Goal: Task Accomplishment & Management: Use online tool/utility

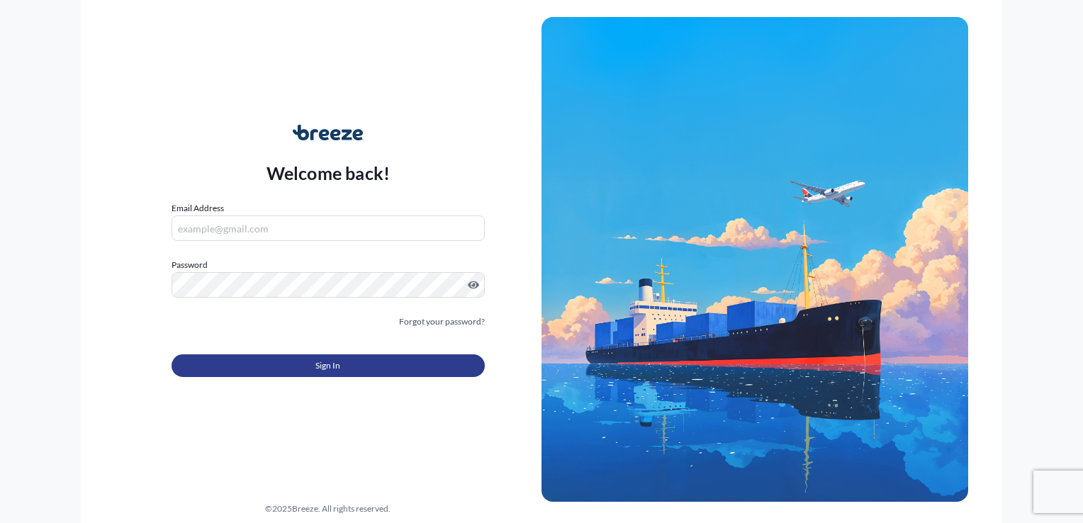
type input "[PERSON_NAME][EMAIL_ADDRESS][DOMAIN_NAME]"
click at [308, 356] on button "Sign In" at bounding box center [328, 365] width 313 height 23
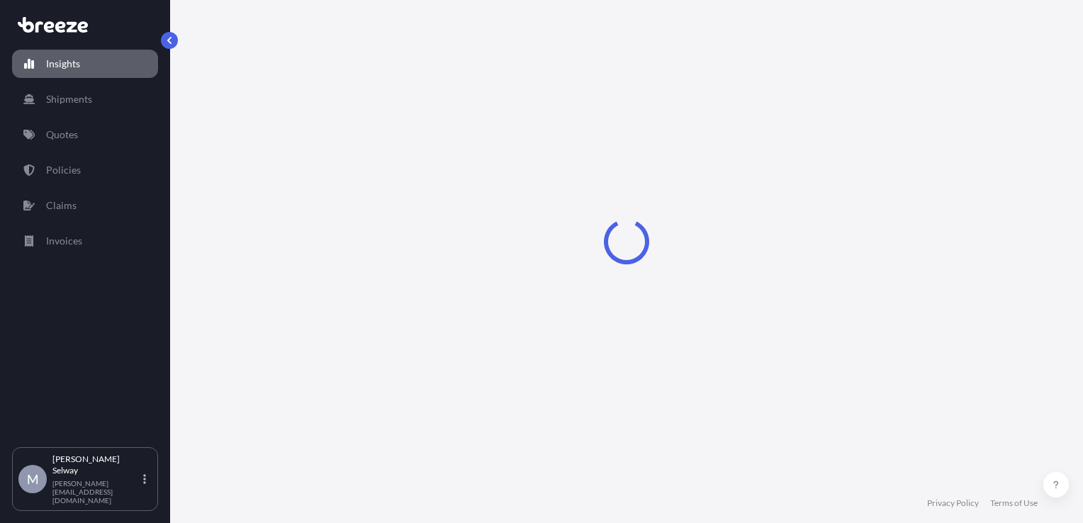
select select "2025"
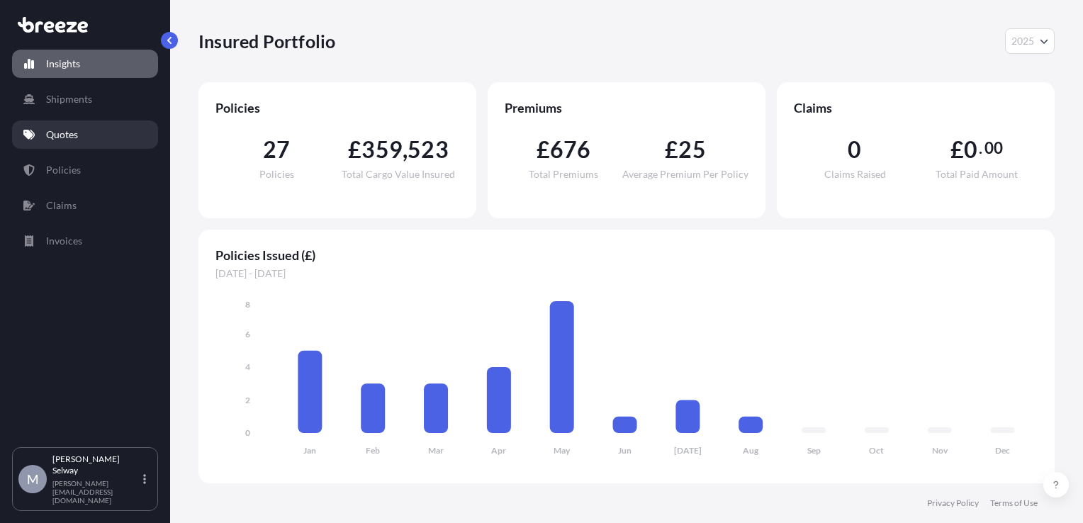
click at [82, 129] on link "Quotes" at bounding box center [85, 135] width 146 height 28
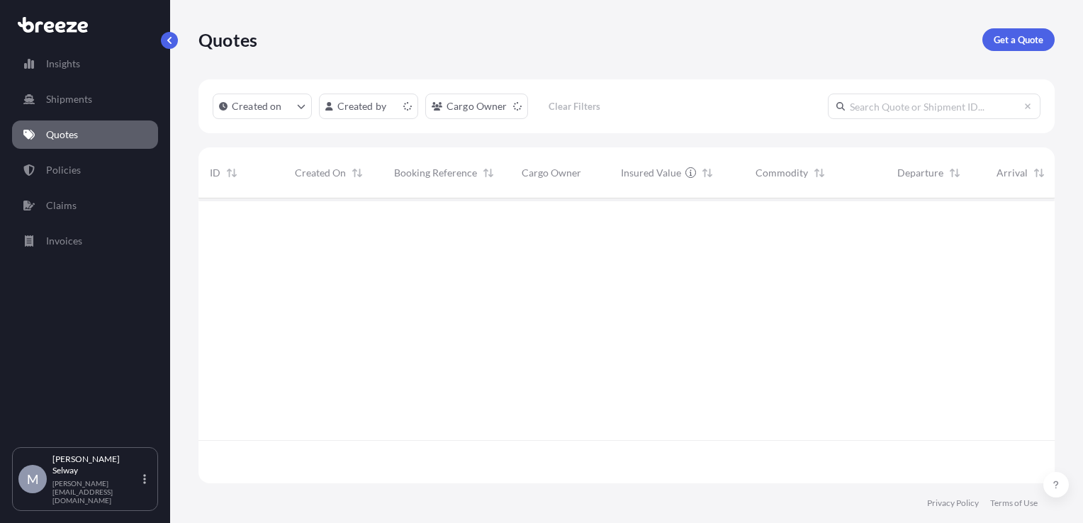
scroll to position [282, 845]
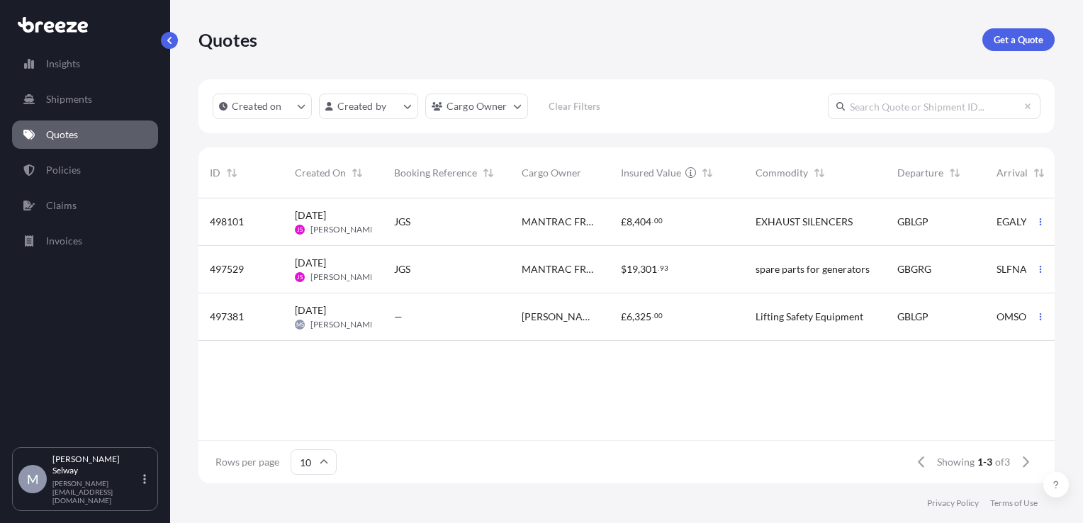
click at [937, 220] on div "GBLGP" at bounding box center [935, 222] width 77 height 14
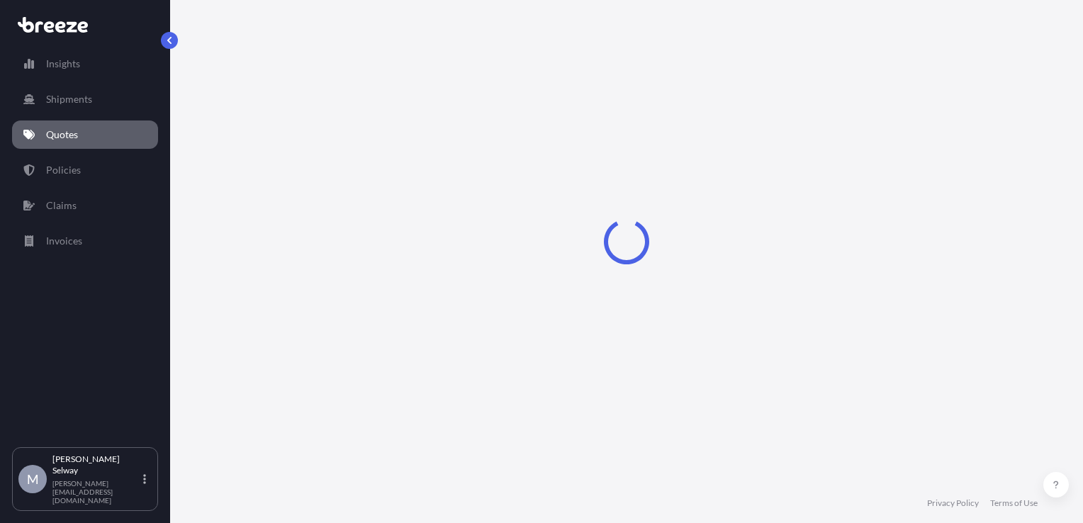
select select "Road"
select select "Sea"
select select "1"
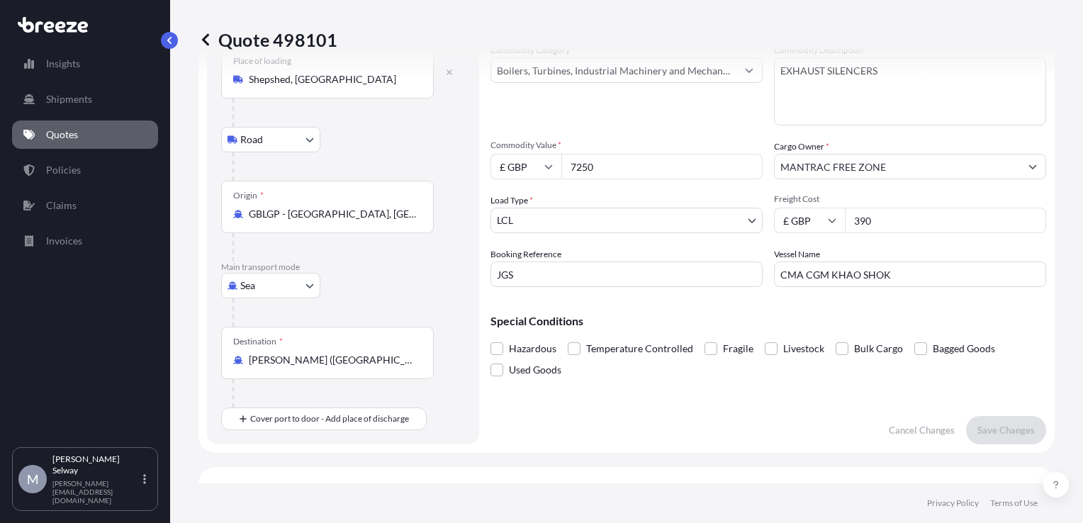
scroll to position [85, 0]
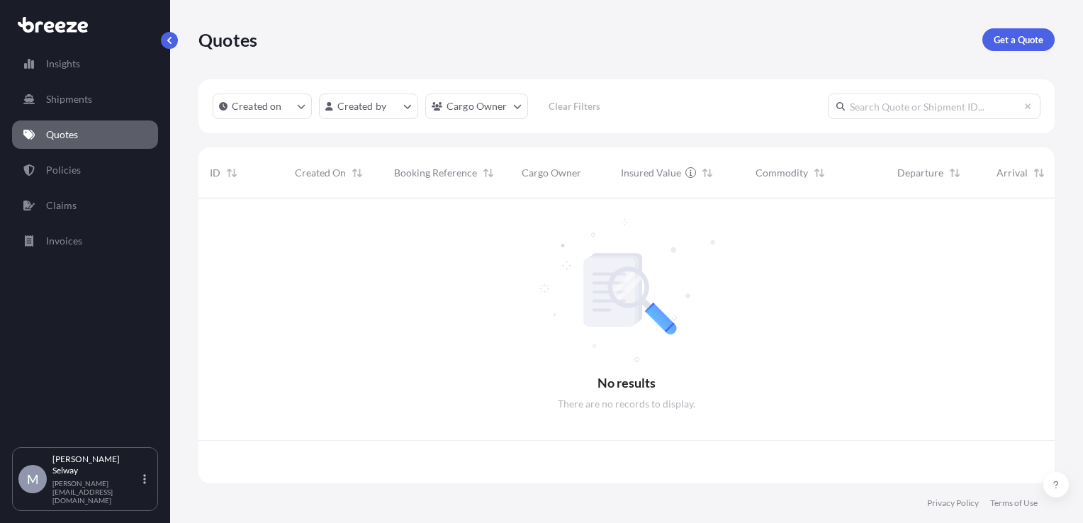
scroll to position [282, 845]
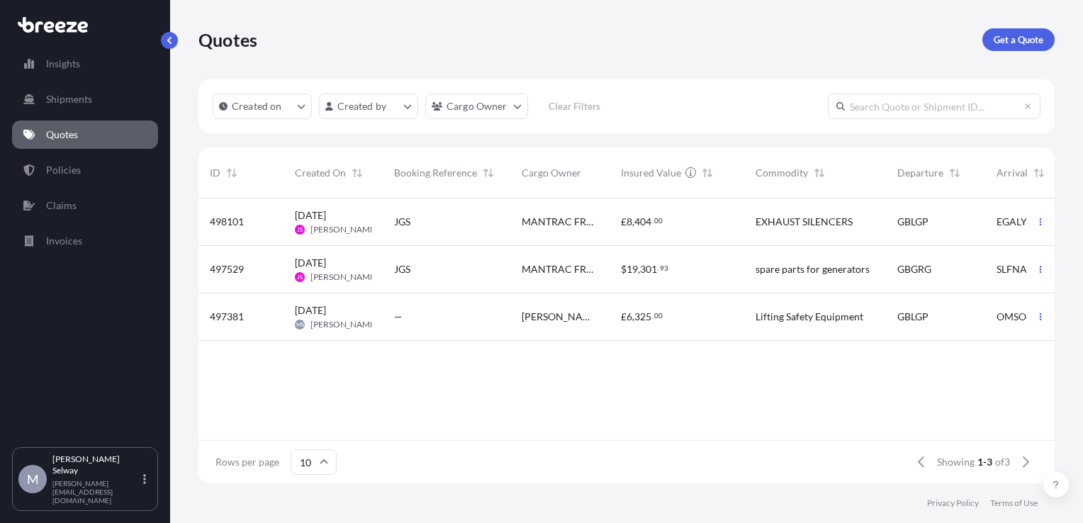
click at [729, 267] on div "$ 19 , 301 . 93" at bounding box center [677, 269] width 112 height 14
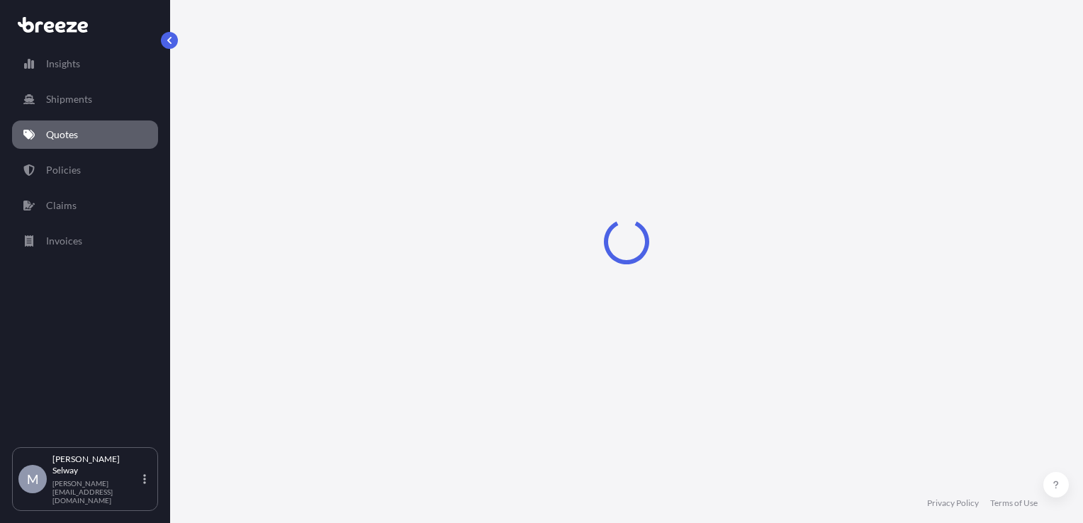
select select "Road"
select select "Sea"
select select "2"
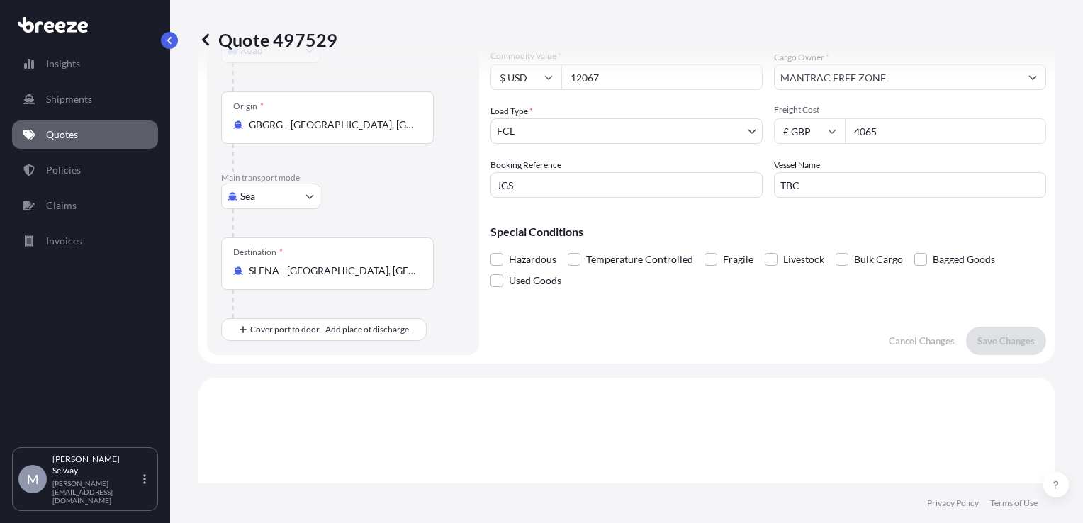
scroll to position [173, 0]
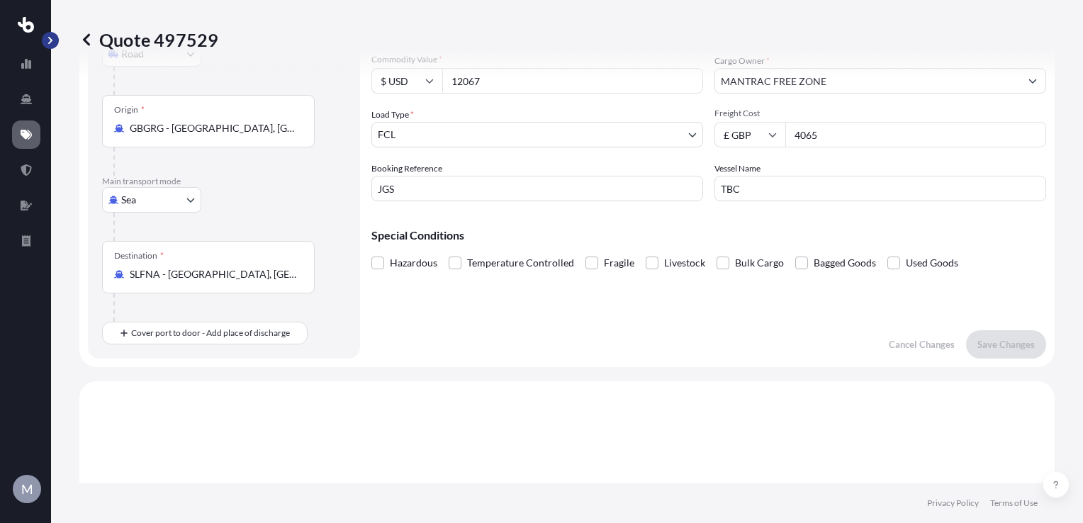
click at [55, 43] on button "button" at bounding box center [50, 40] width 17 height 17
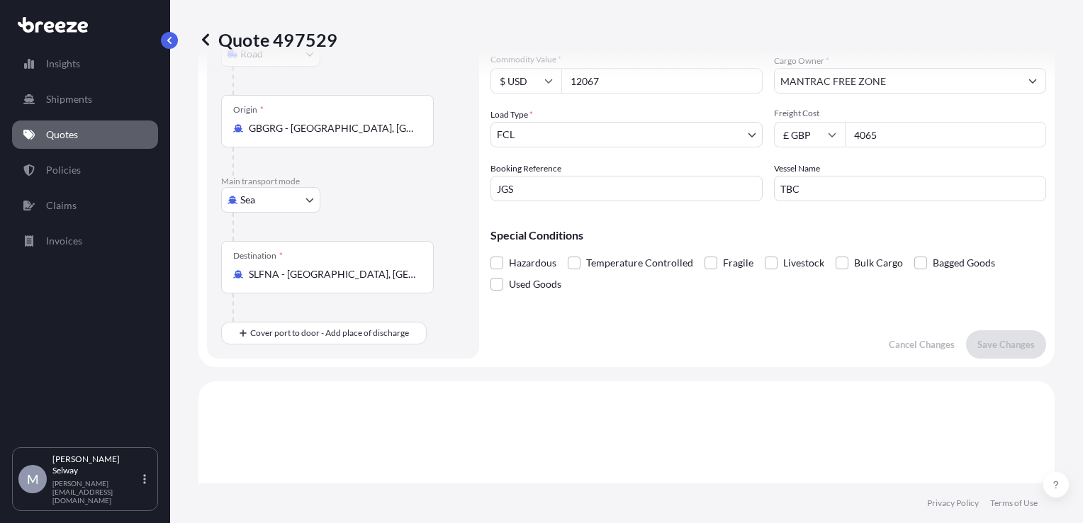
click at [206, 39] on icon at bounding box center [205, 40] width 14 height 14
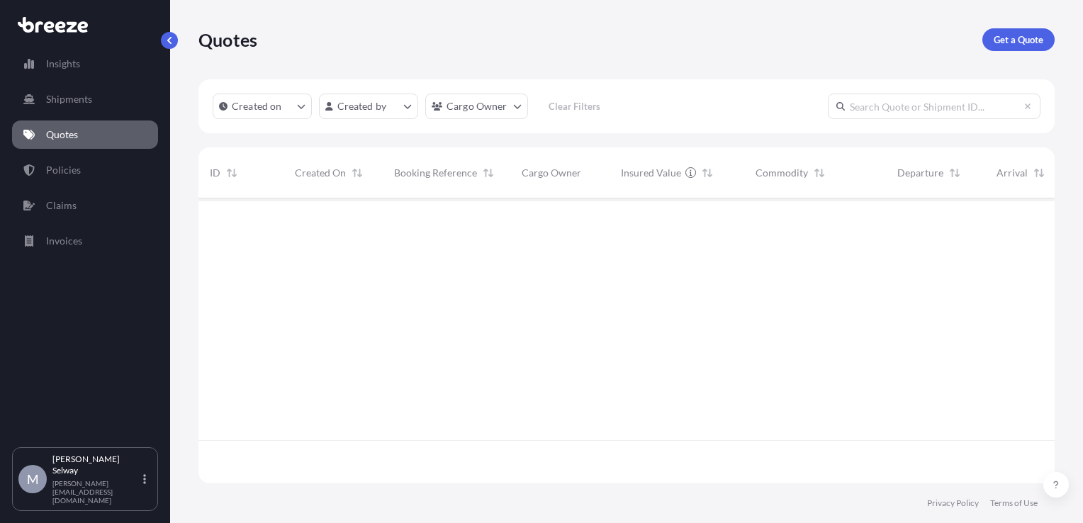
scroll to position [282, 845]
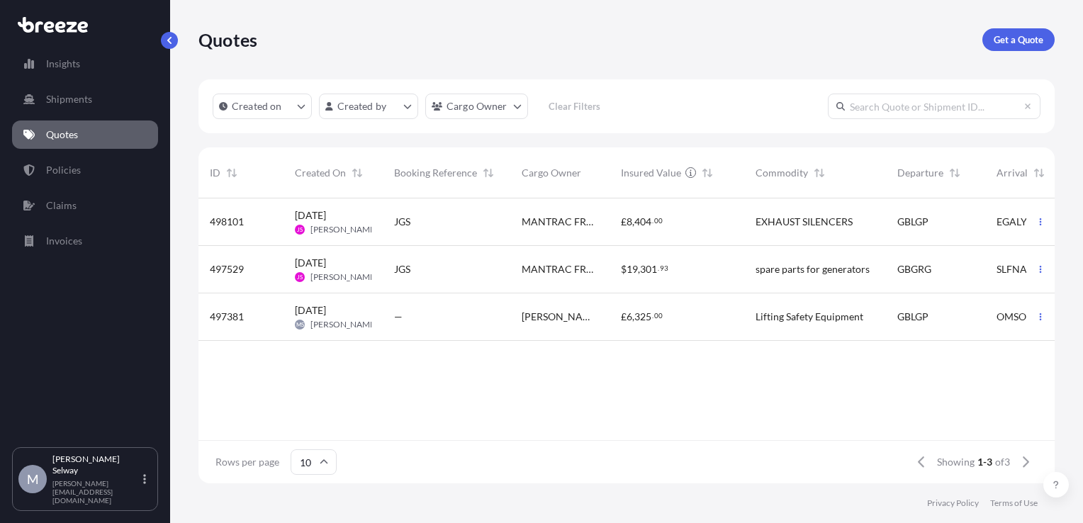
click at [719, 215] on div "£ 8 , 404 . 00" at bounding box center [677, 222] width 112 height 14
select select "Road"
select select "Sea"
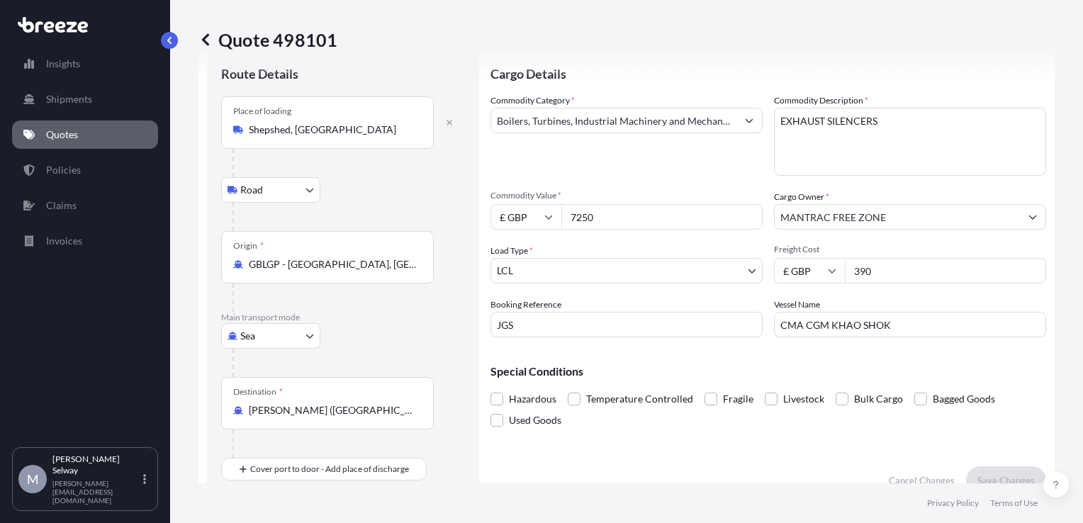
scroll to position [38, 0]
click at [604, 274] on body "Insights Shipments Quotes Policies Claims Invoices M Morgan Selway [EMAIL_ADDRE…" at bounding box center [541, 261] width 1083 height 523
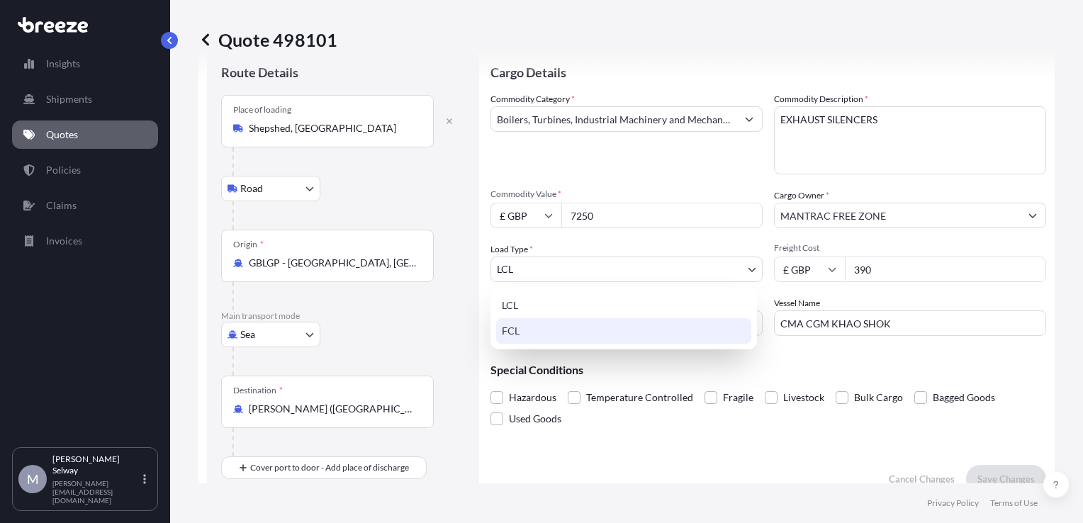
click at [567, 331] on div "FCL" at bounding box center [623, 331] width 255 height 26
select select "2"
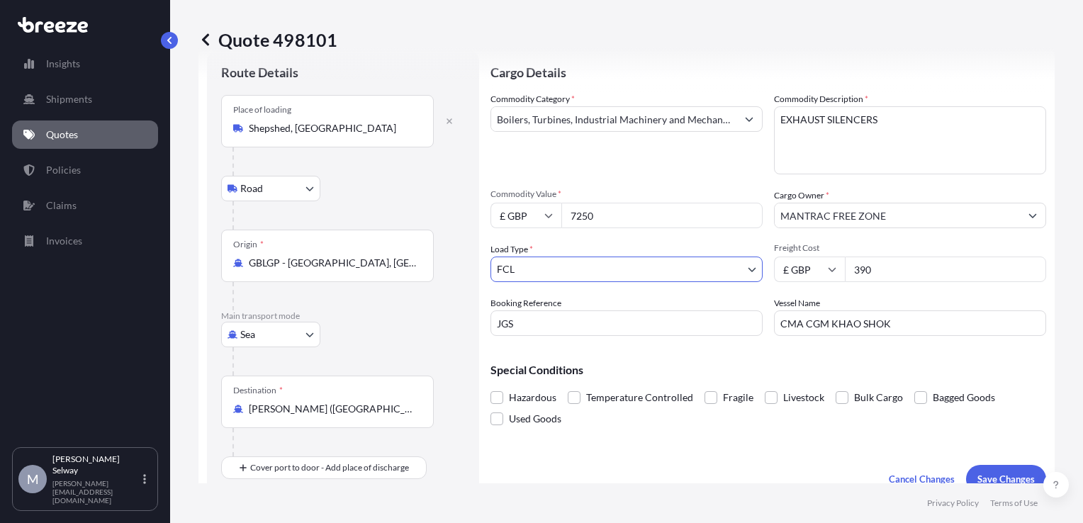
click at [873, 264] on input "390" at bounding box center [945, 270] width 201 height 26
type input "1265"
drag, startPoint x: 607, startPoint y: 211, endPoint x: 517, endPoint y: 205, distance: 90.2
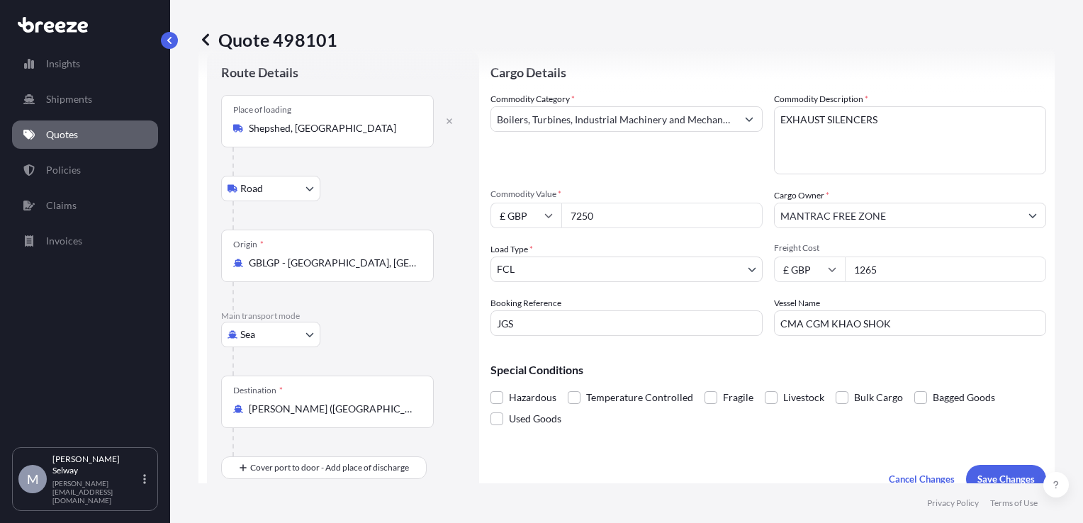
click at [517, 205] on div "£ GBP 7250" at bounding box center [627, 216] width 272 height 26
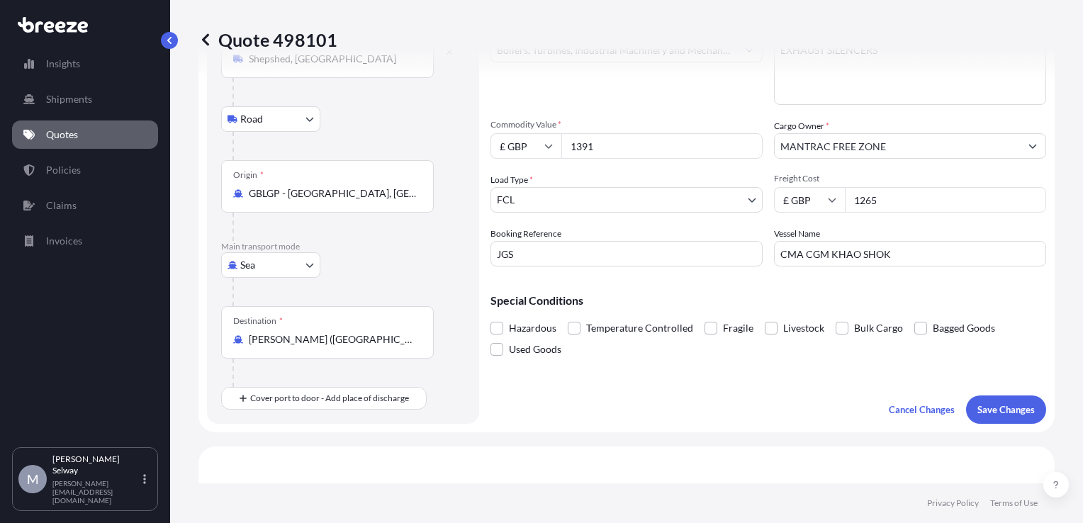
scroll to position [75, 0]
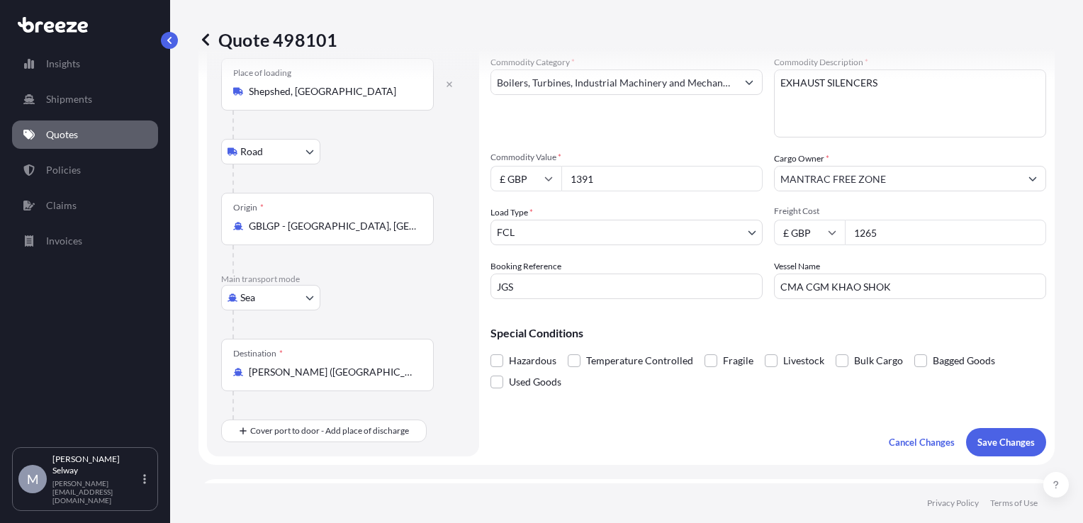
type input "1391"
click at [204, 40] on icon at bounding box center [205, 39] width 7 height 12
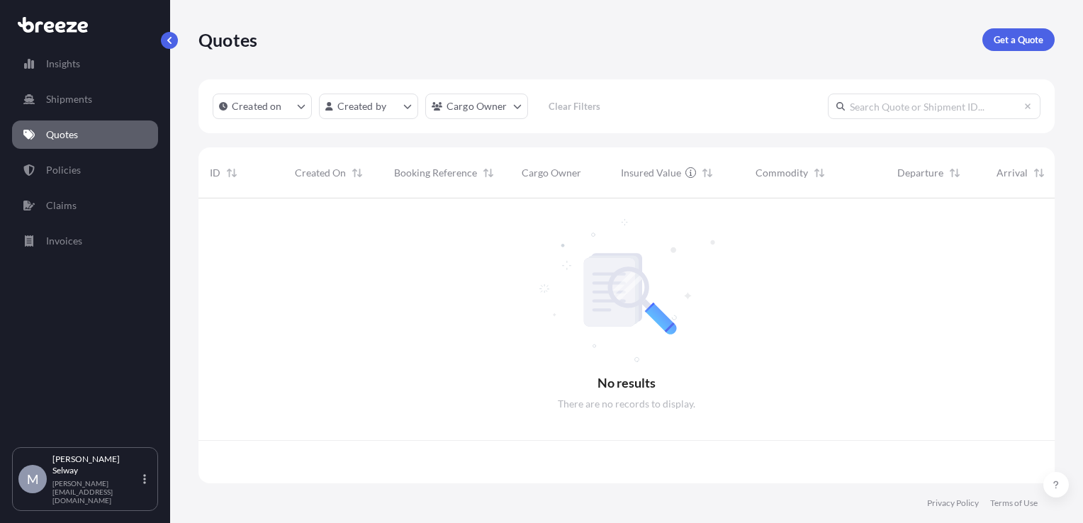
scroll to position [282, 845]
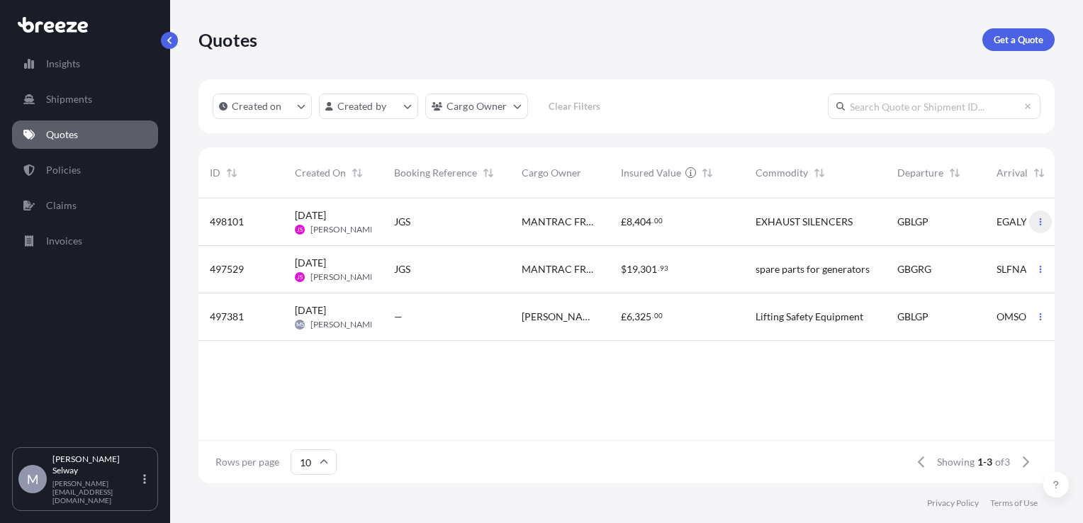
click at [1038, 228] on button "button" at bounding box center [1040, 222] width 23 height 23
click at [1012, 251] on p "Duplicate quote" at bounding box center [984, 250] width 71 height 14
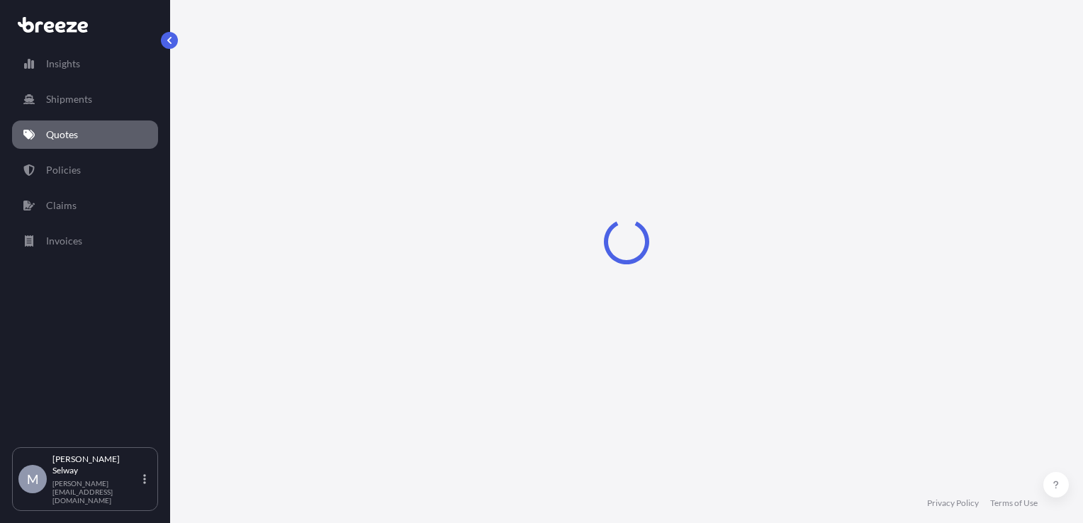
scroll to position [23, 0]
select select "Road"
select select "Sea"
select select "1"
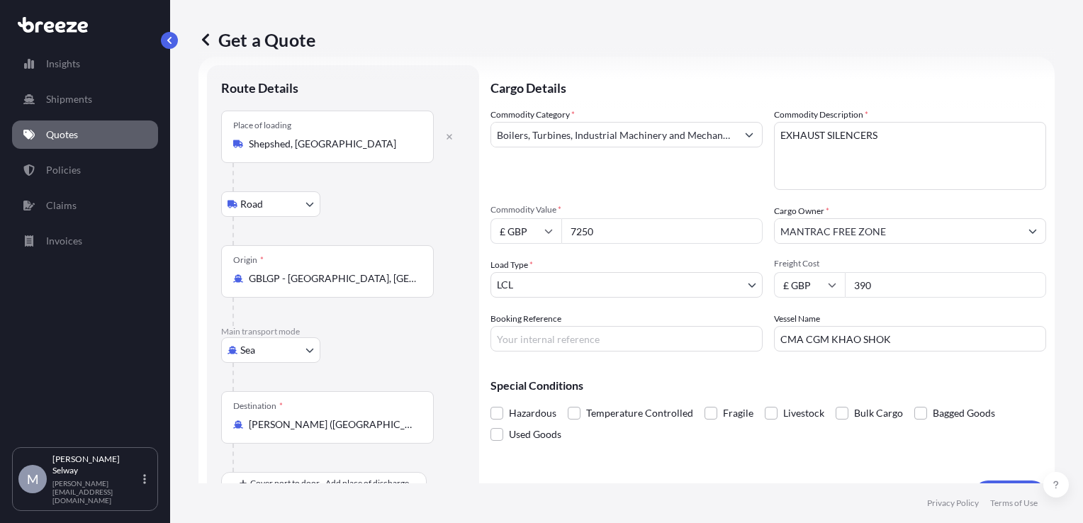
click at [638, 228] on input "7250" at bounding box center [661, 231] width 201 height 26
type input "1391"
click at [576, 294] on body "Insights Shipments Quotes Policies Claims Invoices M Morgan Selway [EMAIL_ADDRE…" at bounding box center [541, 261] width 1083 height 523
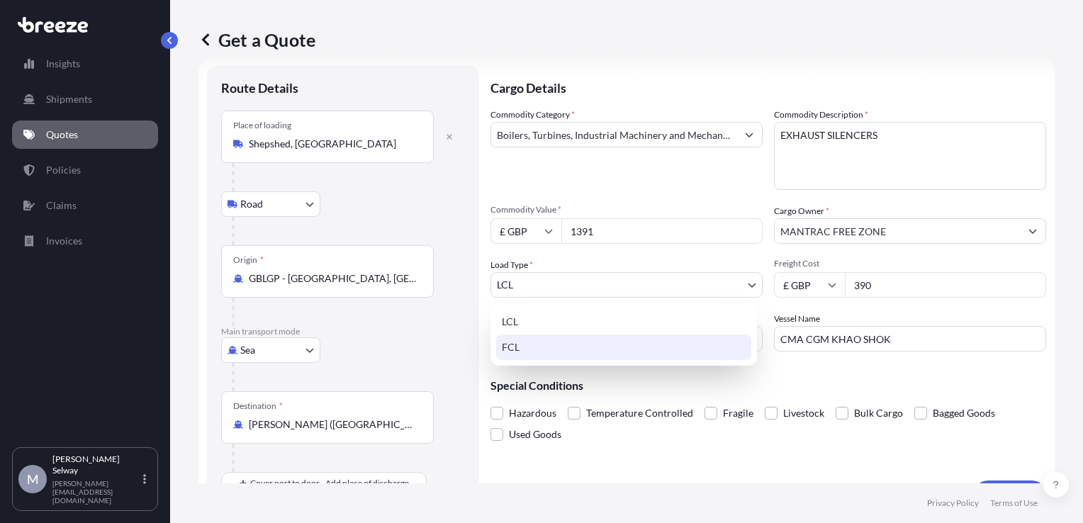
click at [539, 339] on div "FCL" at bounding box center [623, 348] width 255 height 26
select select "2"
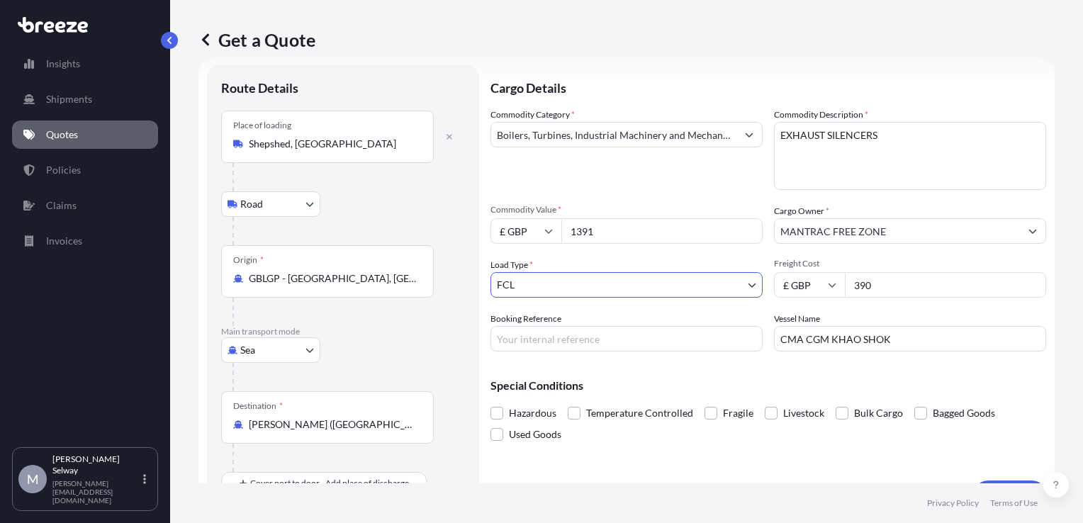
click at [883, 281] on input "390" at bounding box center [945, 285] width 201 height 26
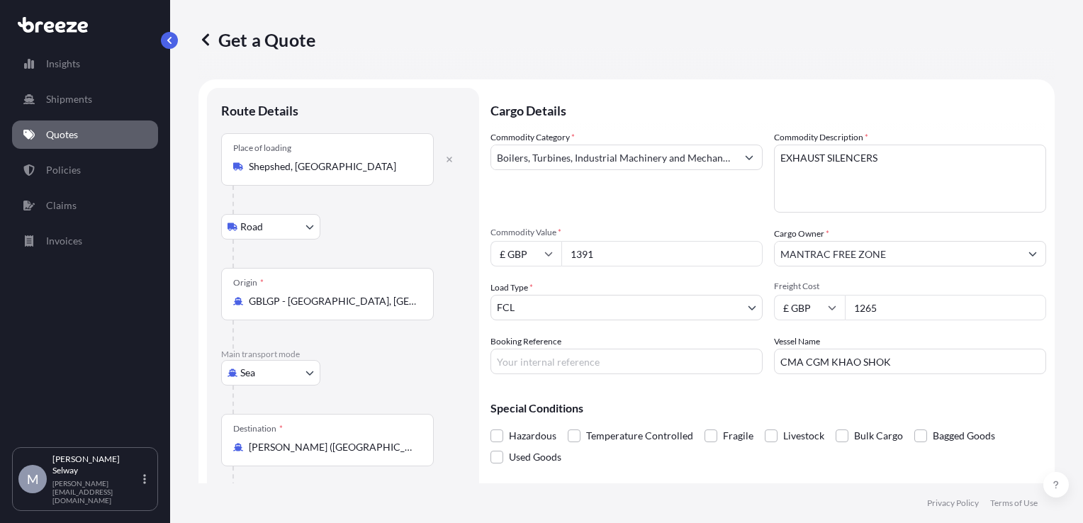
scroll to position [55, 0]
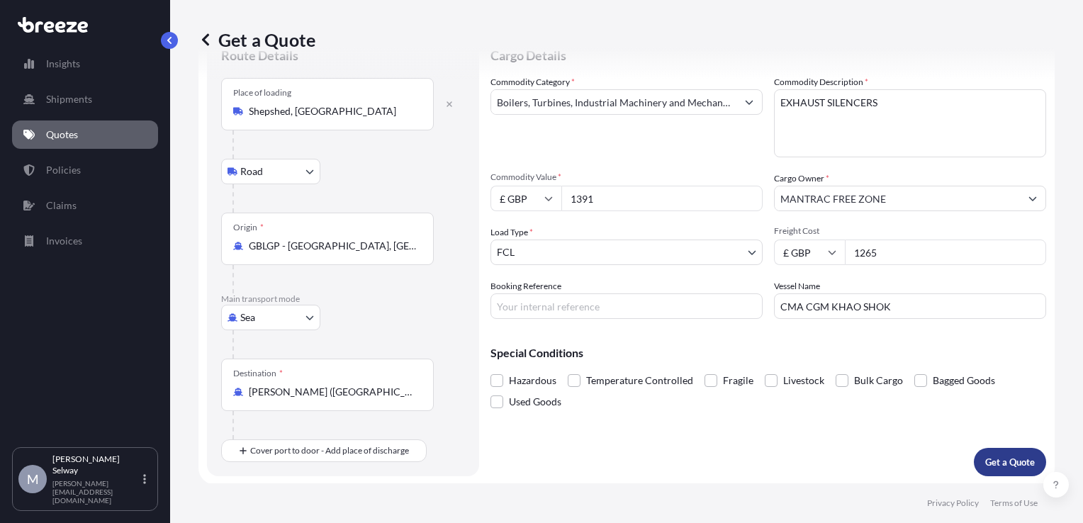
type input "1265"
click at [987, 459] on p "Get a Quote" at bounding box center [1010, 462] width 50 height 14
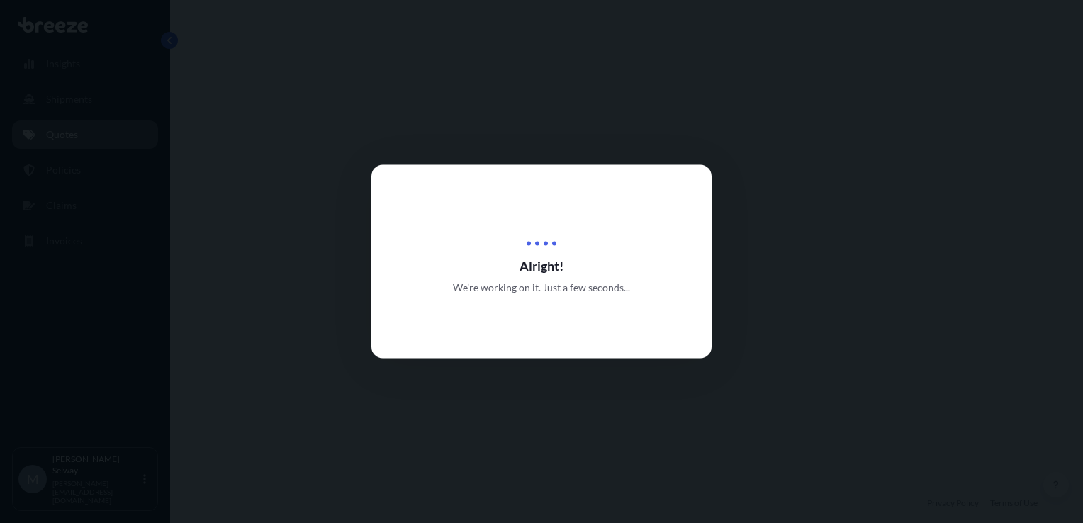
select select "Road"
select select "Sea"
select select "2"
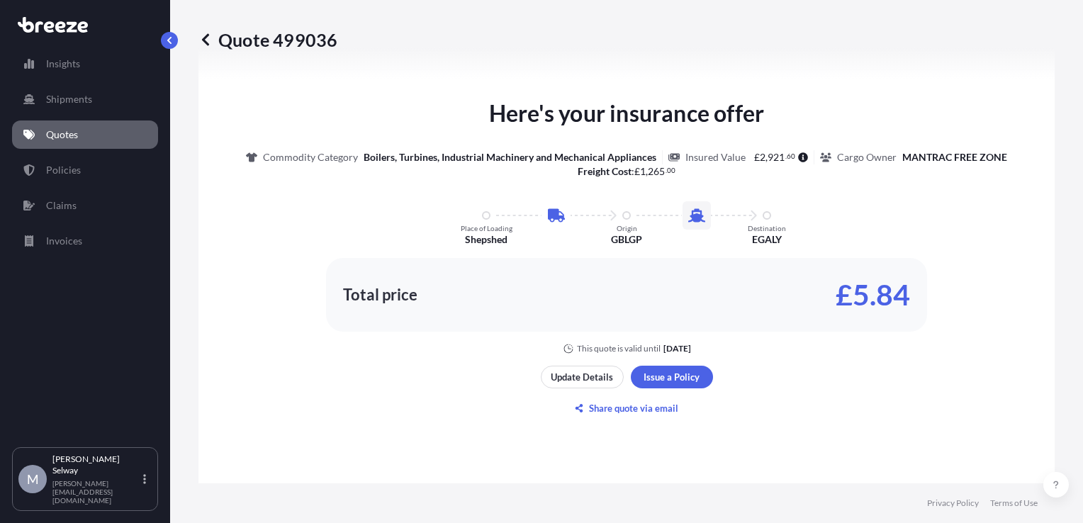
scroll to position [714, 0]
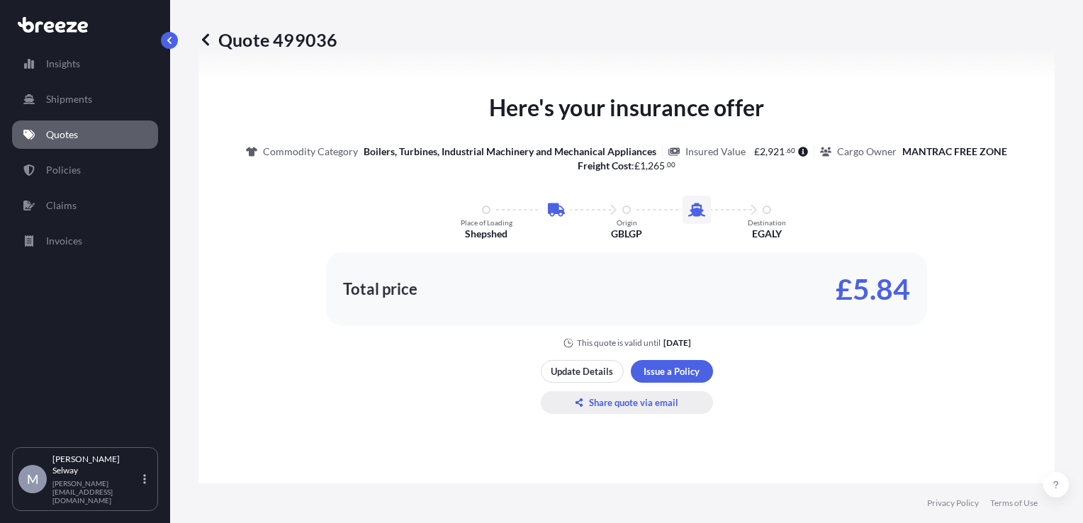
click at [663, 402] on p "Share quote via email" at bounding box center [633, 403] width 89 height 14
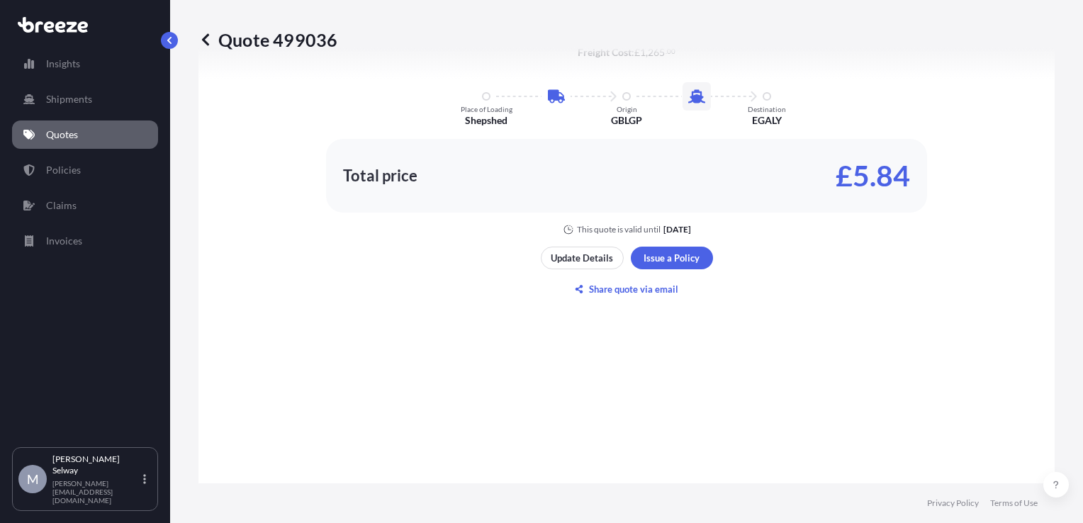
scroll to position [827, 0]
click at [605, 291] on p "Share quote via email" at bounding box center [633, 289] width 89 height 14
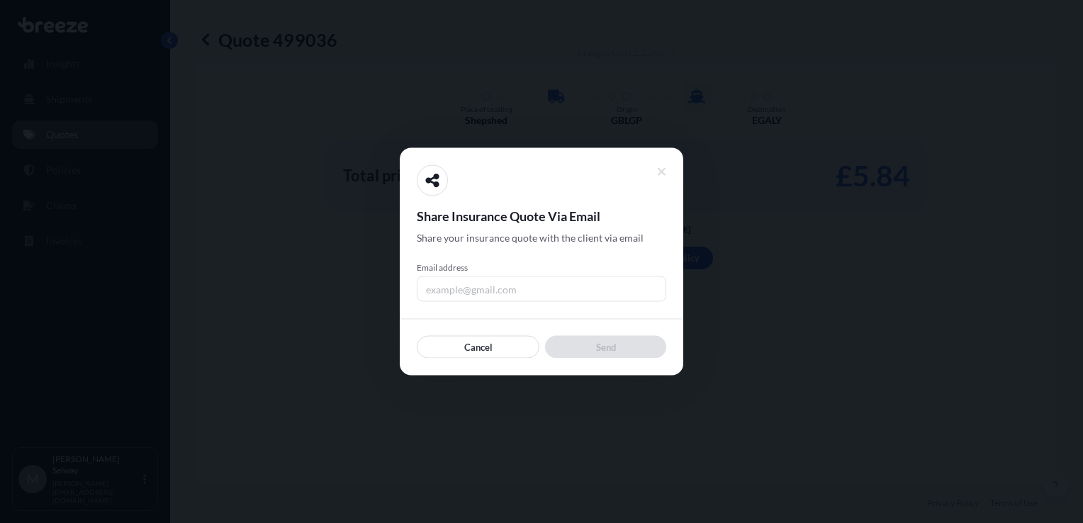
click at [536, 284] on input "Email address" at bounding box center [542, 289] width 250 height 26
type input "[PERSON_NAME][EMAIL_ADDRESS][DOMAIN_NAME]"
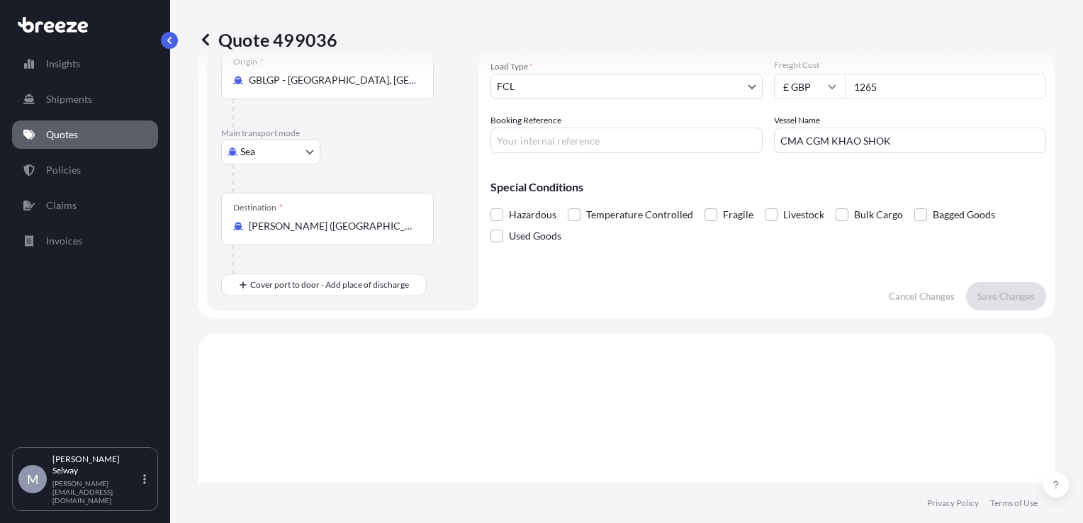
scroll to position [0, 0]
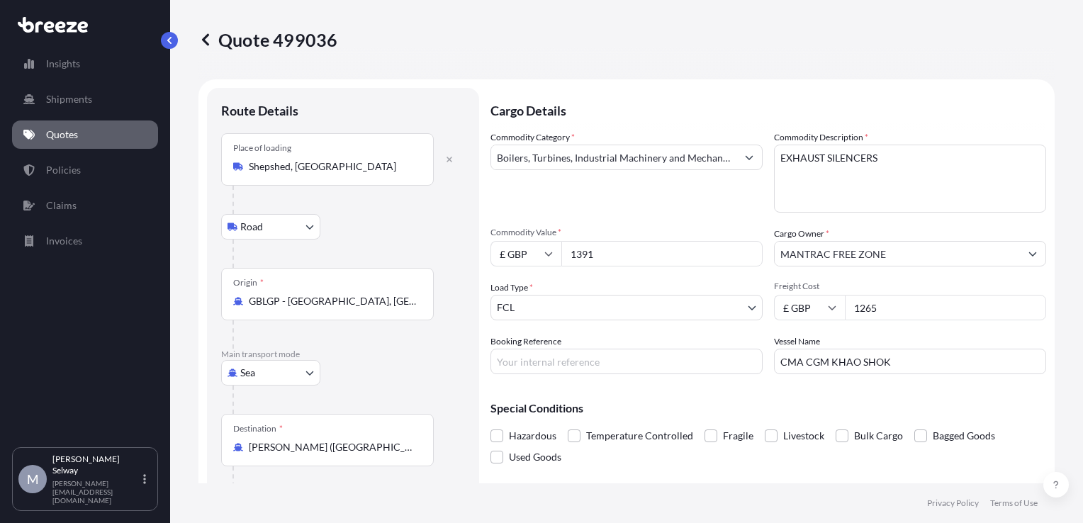
click at [205, 37] on icon at bounding box center [205, 39] width 7 height 12
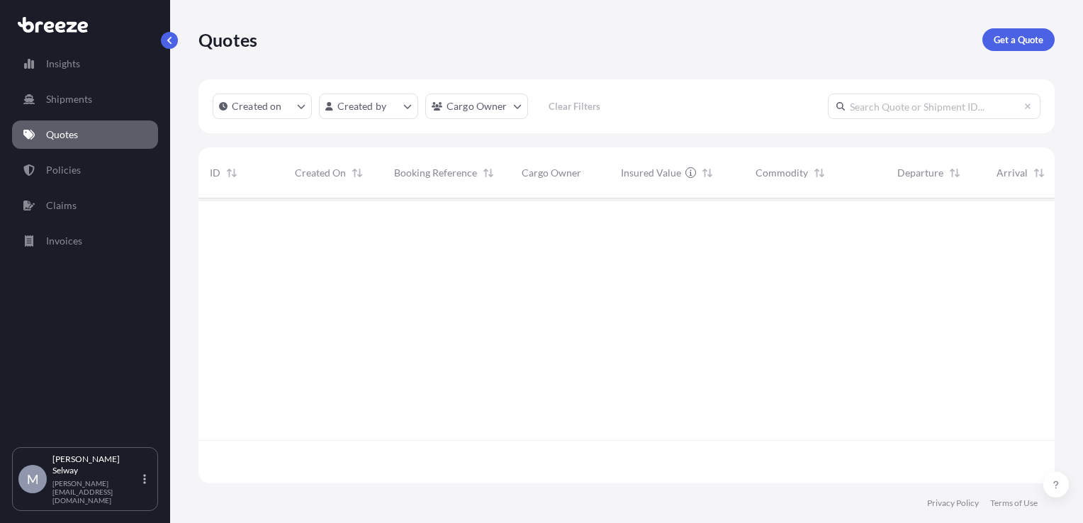
scroll to position [282, 845]
